Goal: Navigation & Orientation: Find specific page/section

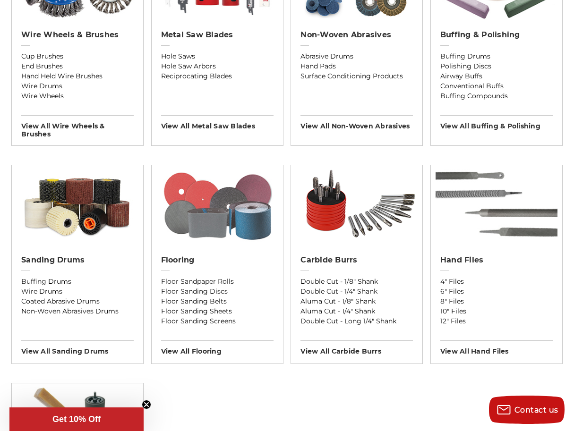
scroll to position [647, 0]
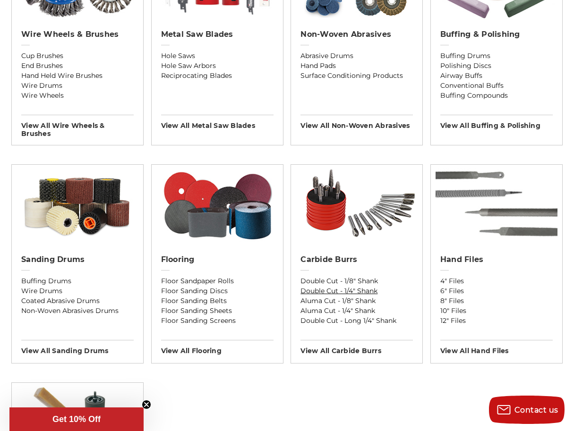
click at [351, 291] on link "Double Cut - 1/4" Shank" at bounding box center [357, 291] width 112 height 10
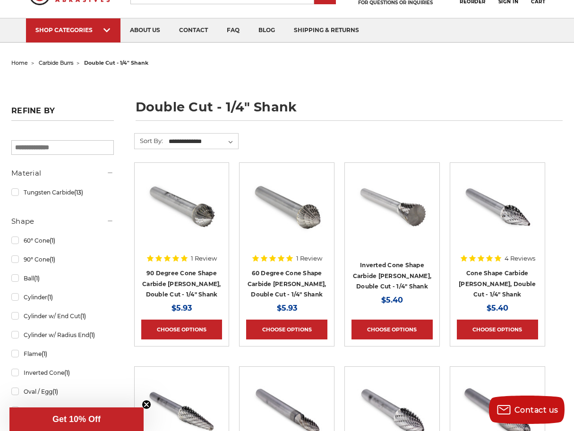
scroll to position [46, 0]
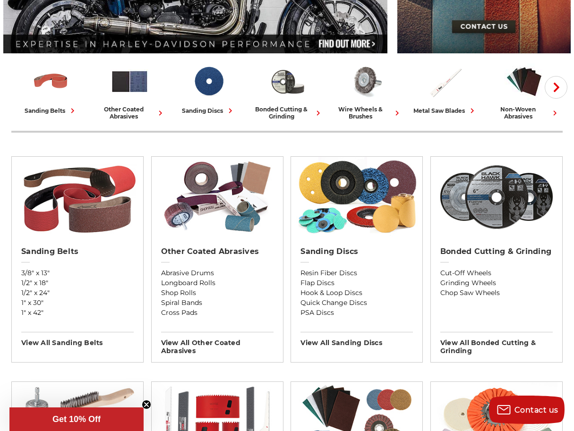
scroll to position [199, 0]
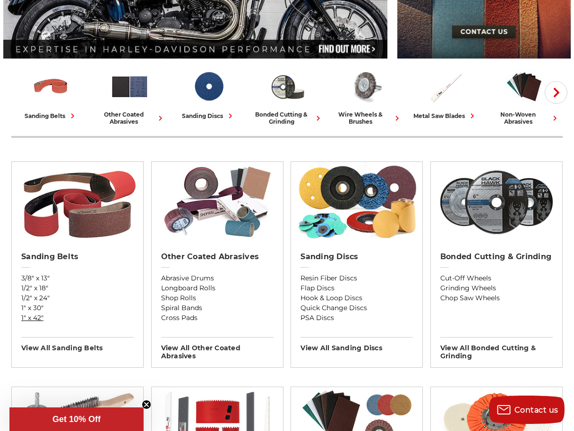
click at [30, 317] on link "1" x 42"" at bounding box center [77, 318] width 112 height 10
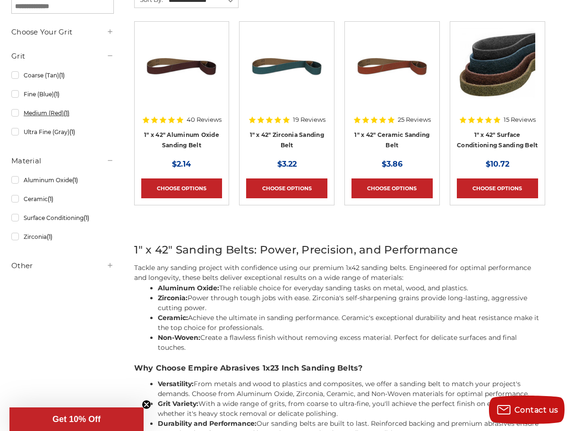
scroll to position [194, 0]
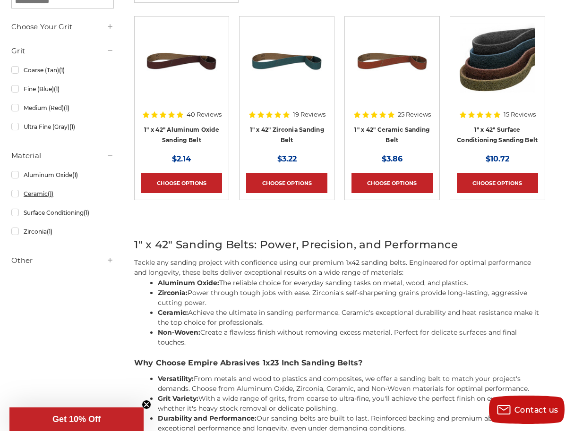
click at [34, 198] on link "Ceramic (1)" at bounding box center [62, 194] width 103 height 17
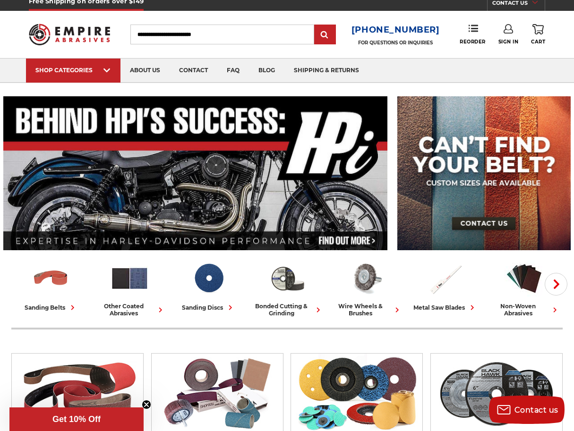
scroll to position [5, 0]
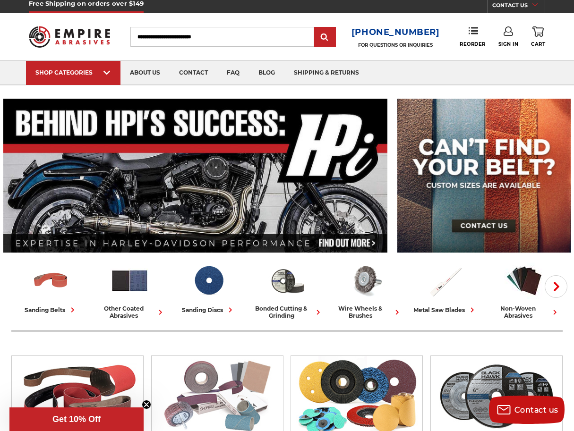
click at [179, 413] on img at bounding box center [217, 396] width 122 height 80
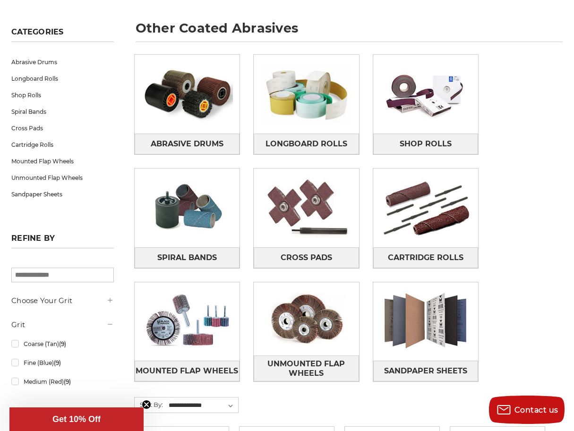
scroll to position [129, 0]
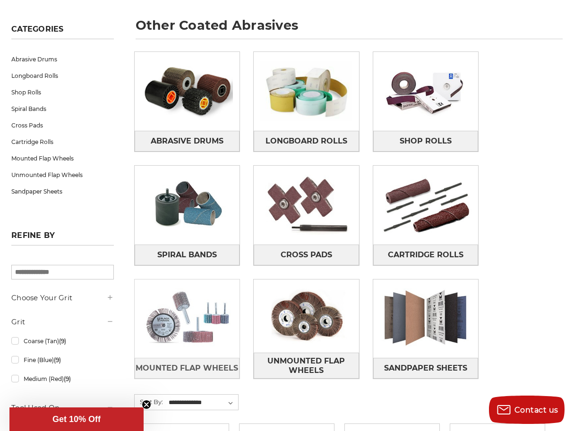
click at [201, 334] on img at bounding box center [187, 319] width 105 height 74
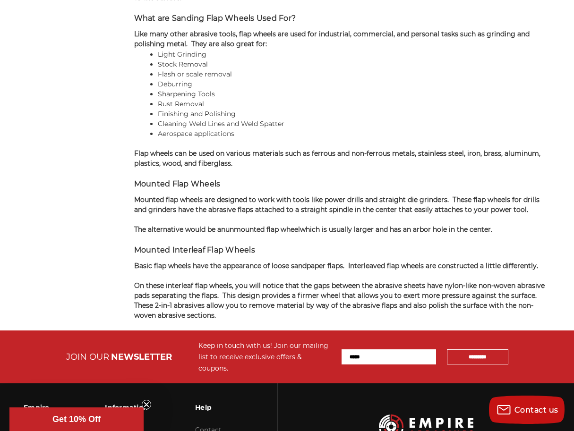
scroll to position [776, 0]
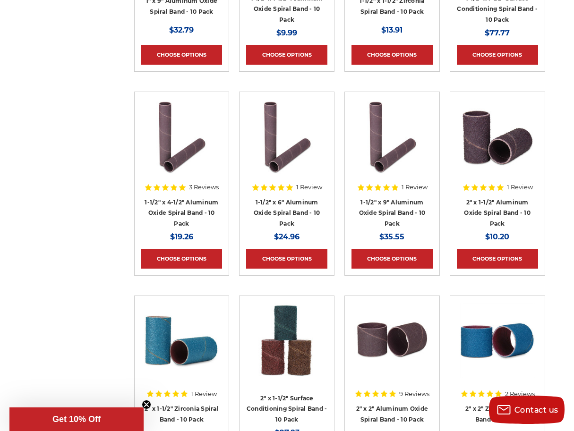
scroll to position [2782, 0]
